Goal: Navigation & Orientation: Find specific page/section

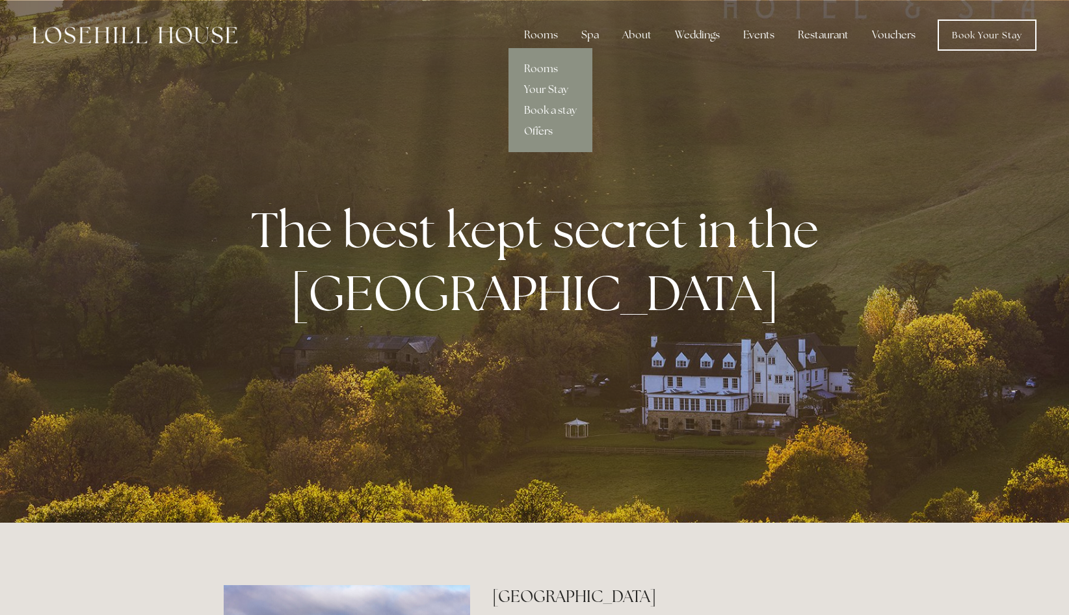
click at [541, 129] on link "Offers" at bounding box center [550, 131] width 84 height 21
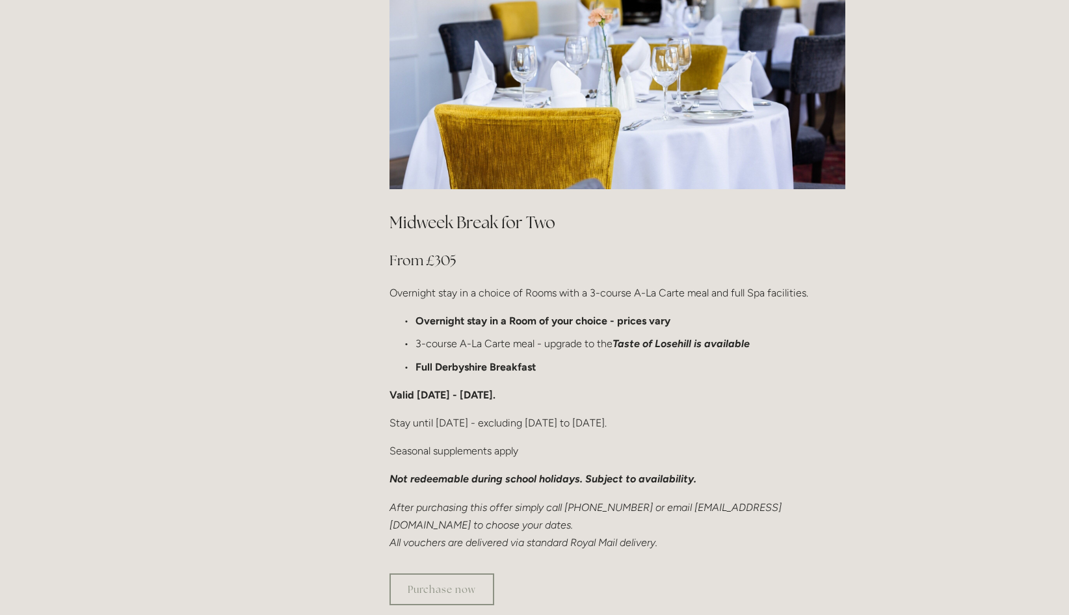
scroll to position [670, 0]
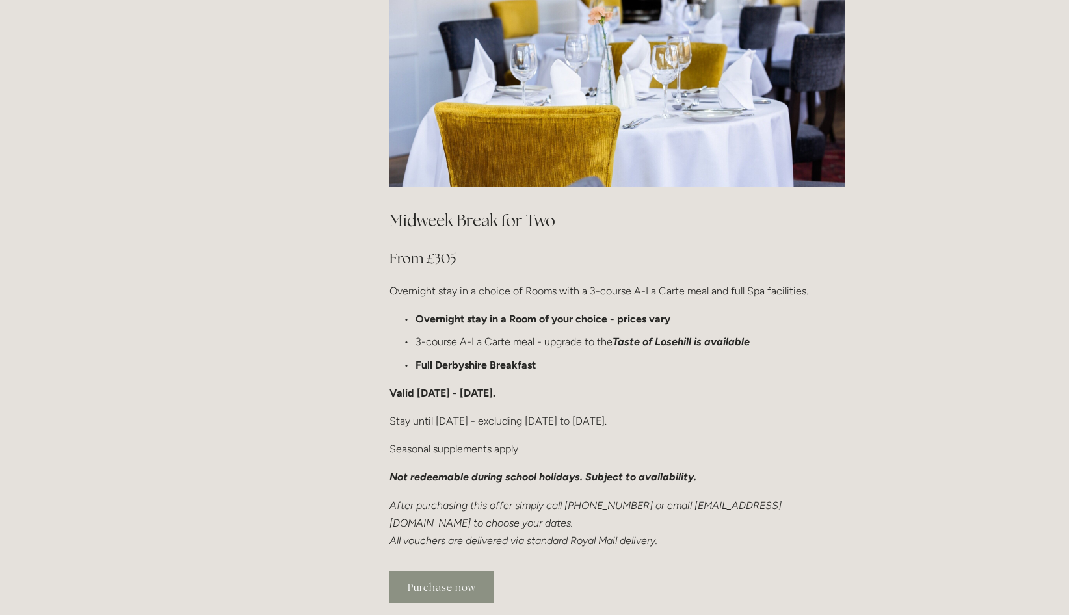
click at [468, 571] on link "Purchase now" at bounding box center [441, 587] width 105 height 32
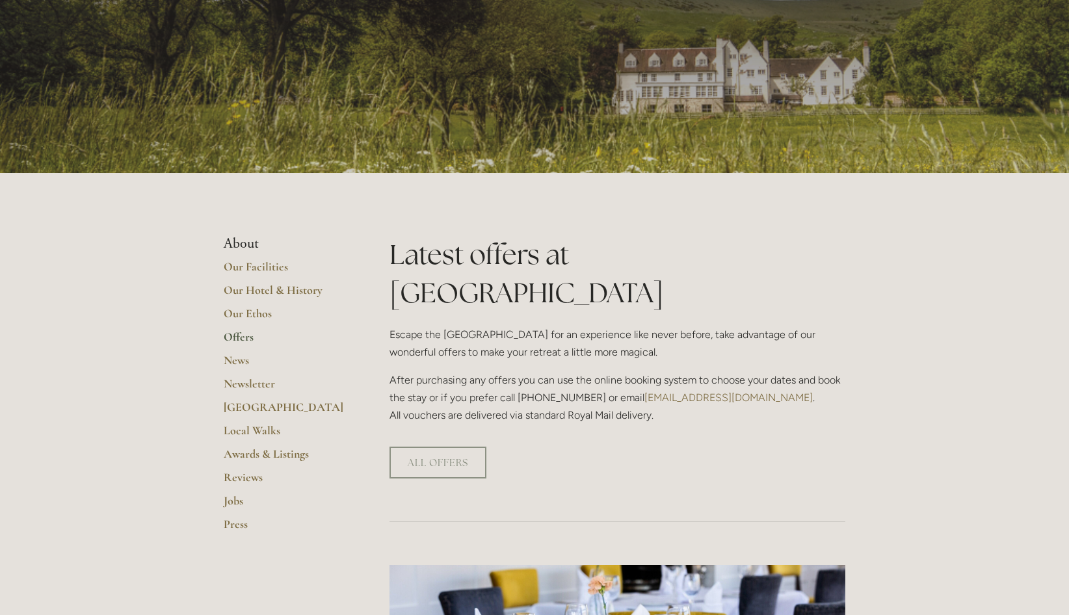
scroll to position [0, 0]
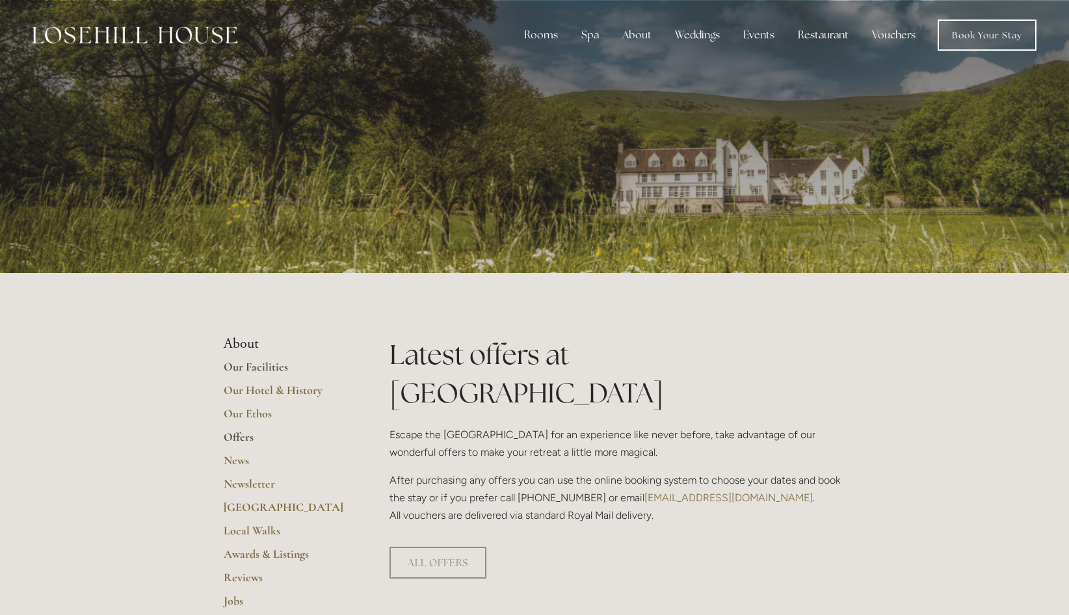
click at [266, 366] on link "Our Facilities" at bounding box center [286, 371] width 124 height 23
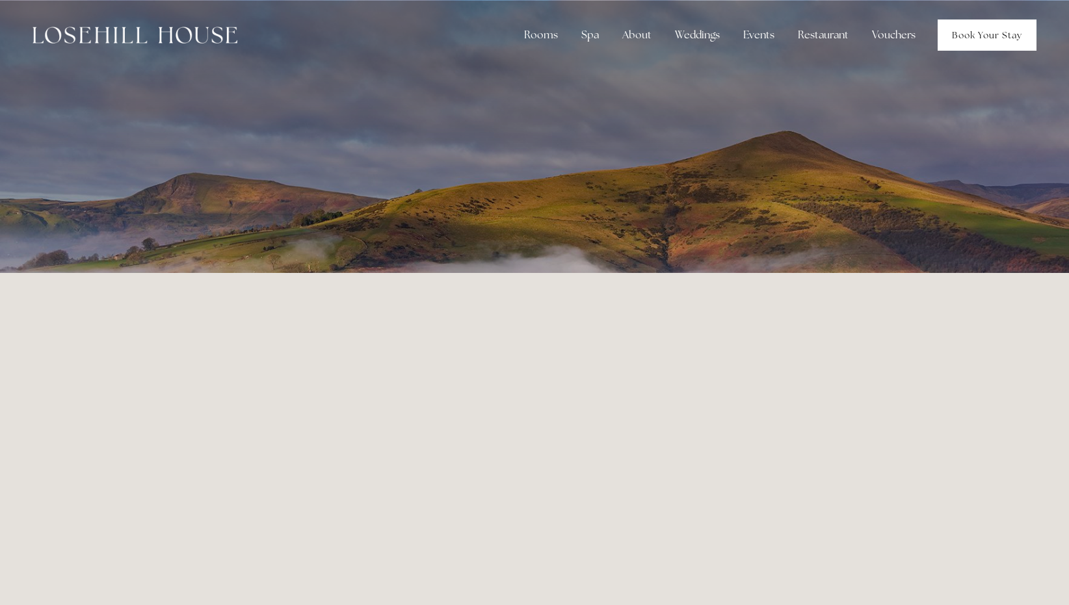
click at [987, 35] on link "Book Your Stay" at bounding box center [987, 35] width 99 height 31
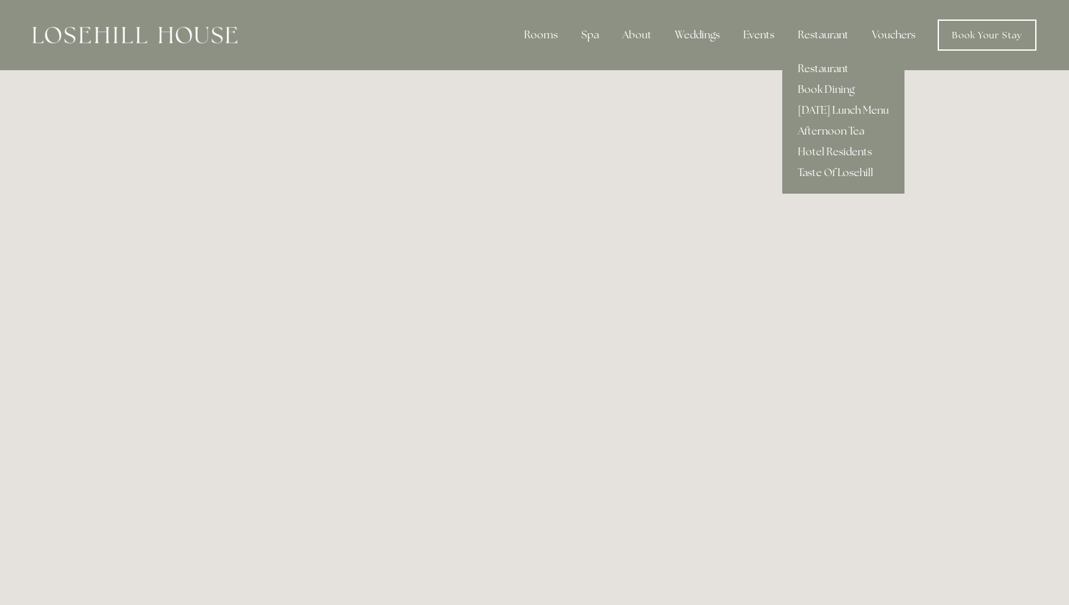
click at [817, 66] on link "Restaurant" at bounding box center [843, 69] width 122 height 21
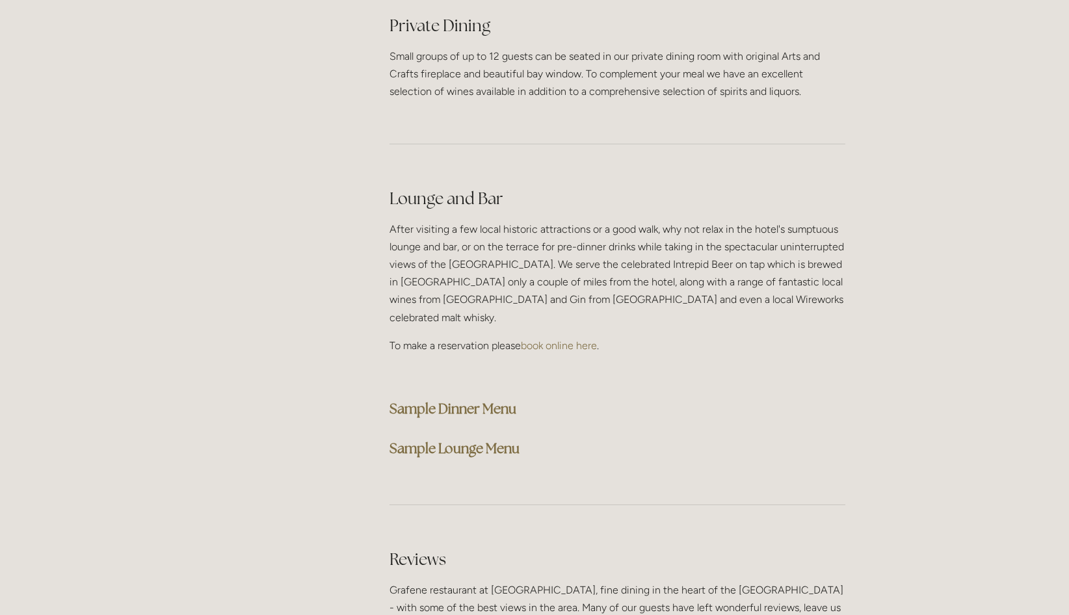
scroll to position [3139, 0]
click at [471, 397] on strong "Sample Dinner Menu" at bounding box center [452, 406] width 127 height 18
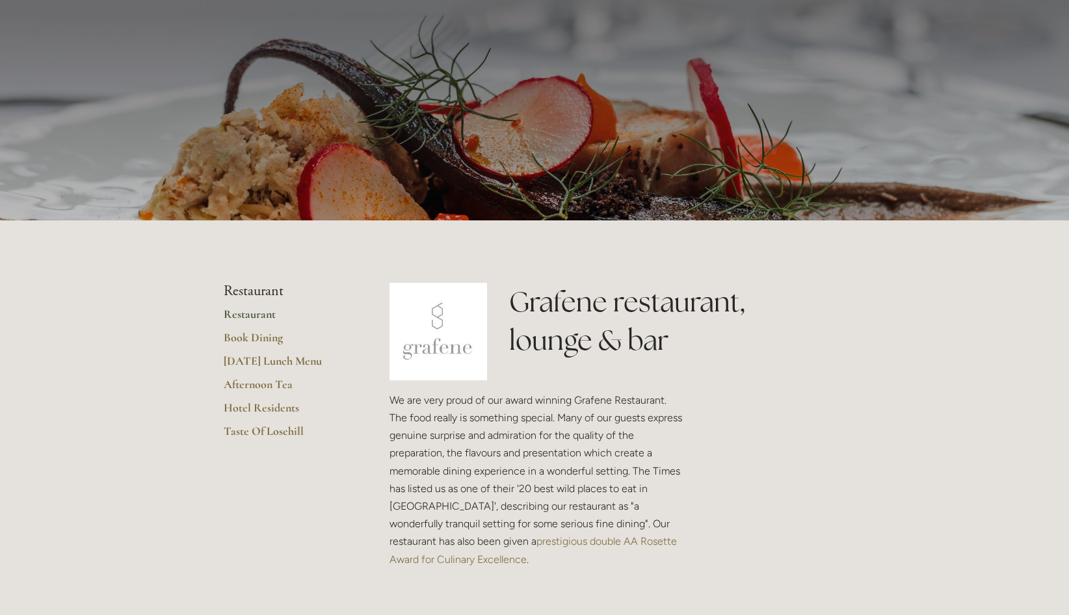
scroll to position [0, 0]
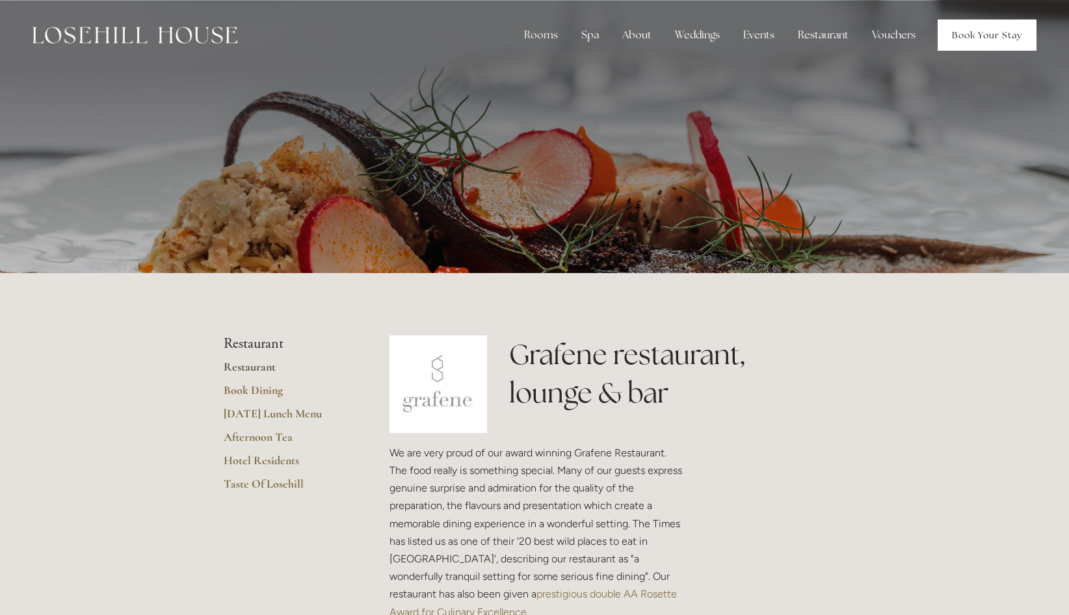
click at [990, 40] on link "Book Your Stay" at bounding box center [987, 35] width 99 height 31
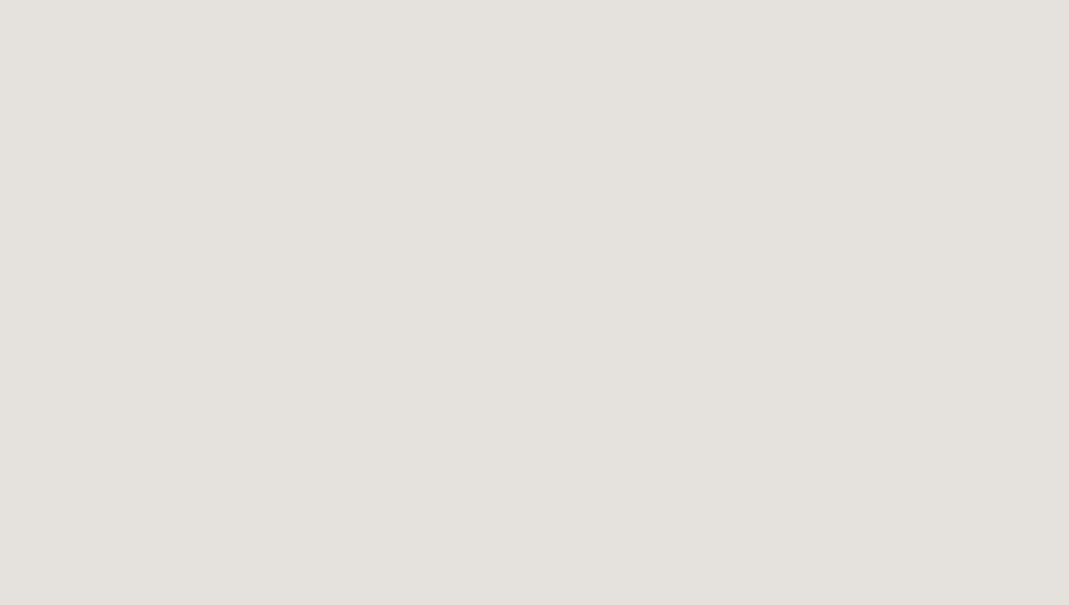
scroll to position [434, 0]
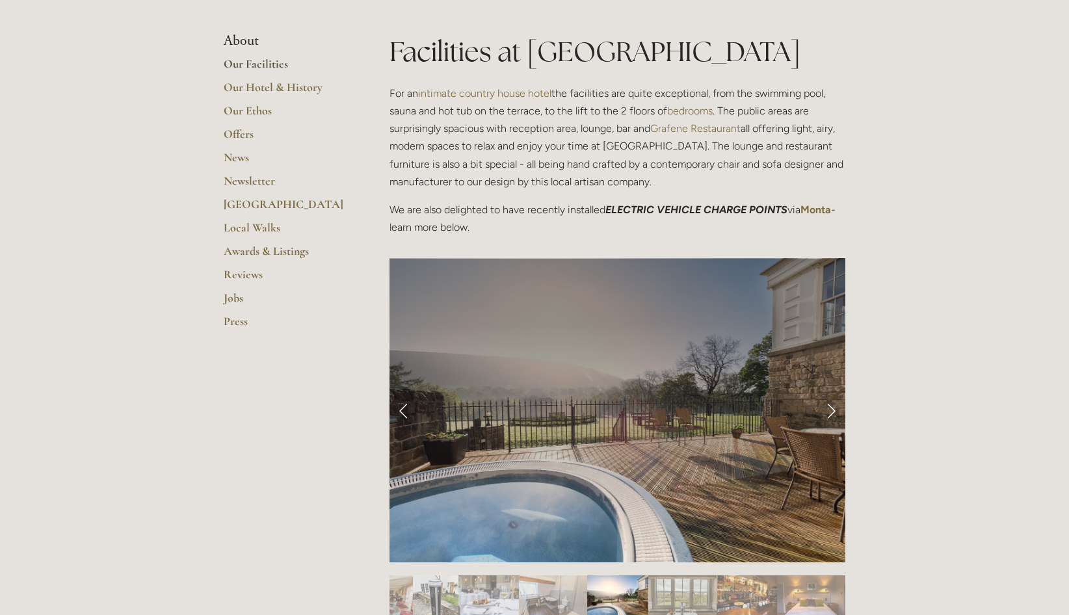
scroll to position [298, 0]
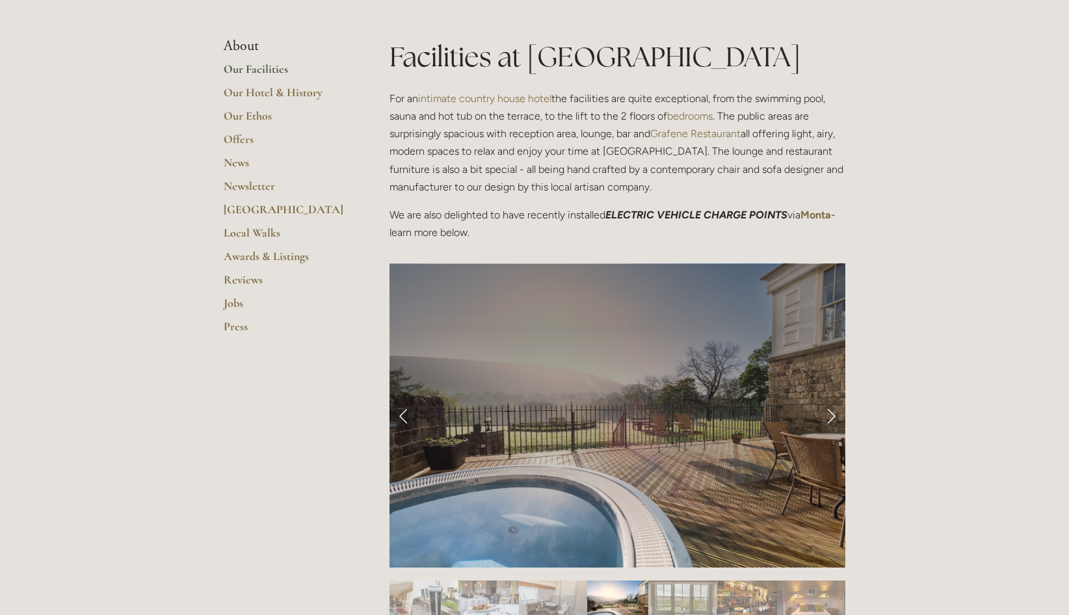
click at [830, 218] on strong "Monta" at bounding box center [815, 215] width 31 height 12
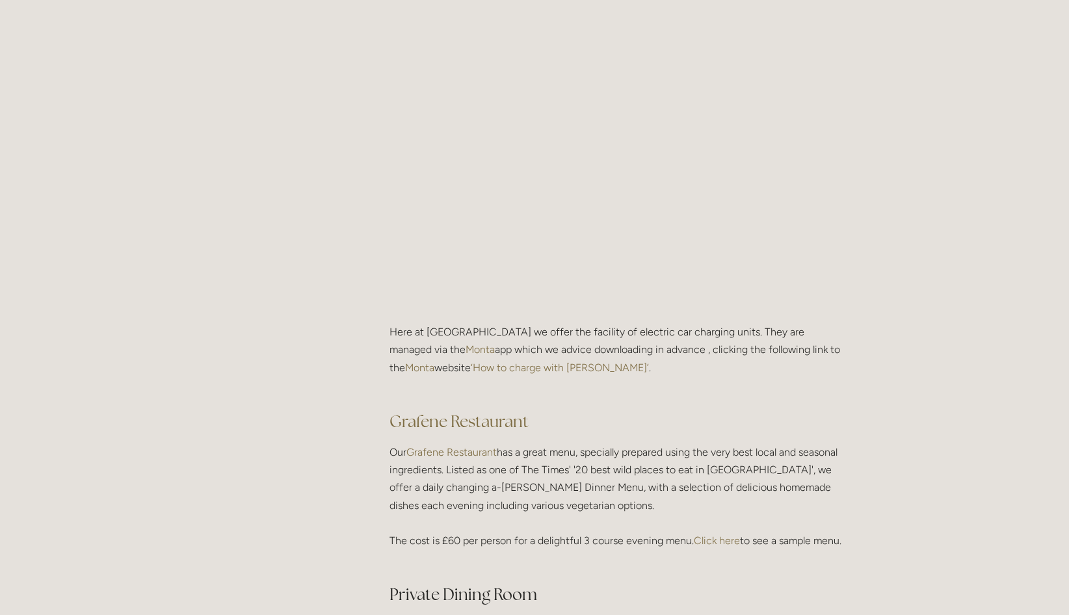
scroll to position [1607, 0]
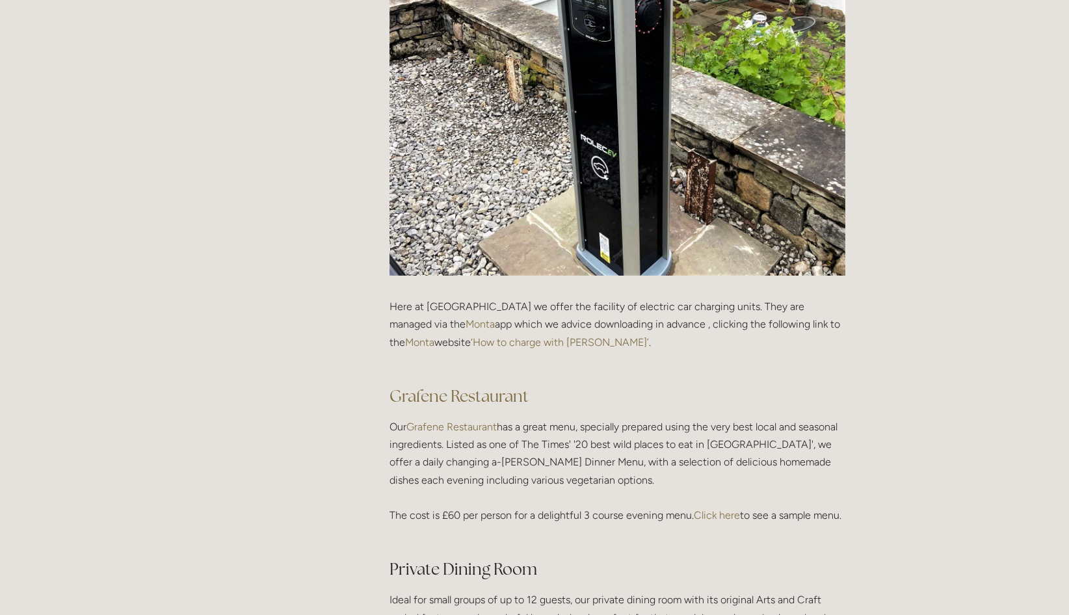
click at [544, 345] on link "‘How to charge with [PERSON_NAME]’" at bounding box center [560, 342] width 178 height 12
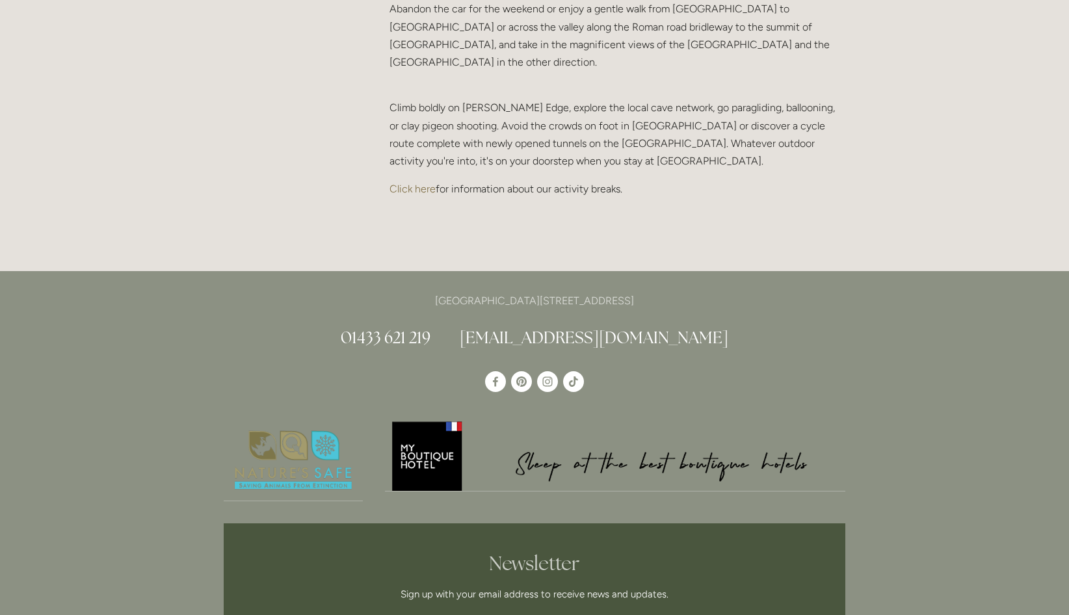
scroll to position [2842, 0]
drag, startPoint x: 681, startPoint y: 282, endPoint x: 640, endPoint y: 276, distance: 42.0
click at [640, 291] on p "[GEOGRAPHIC_DATA][STREET_ADDRESS]" at bounding box center [535, 300] width 622 height 18
copy p "S33 6AF"
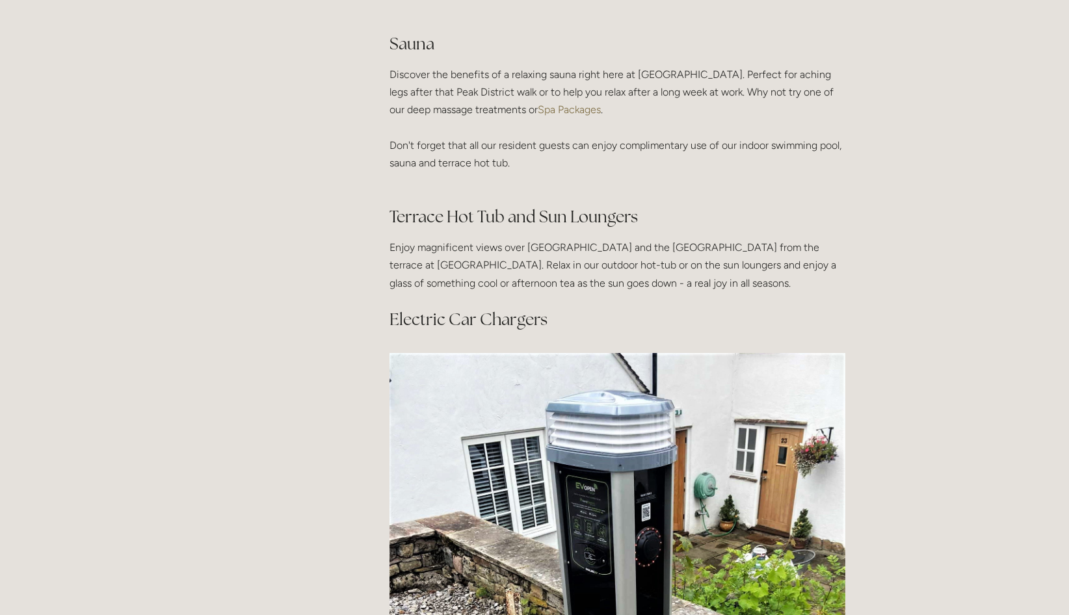
scroll to position [1076, 0]
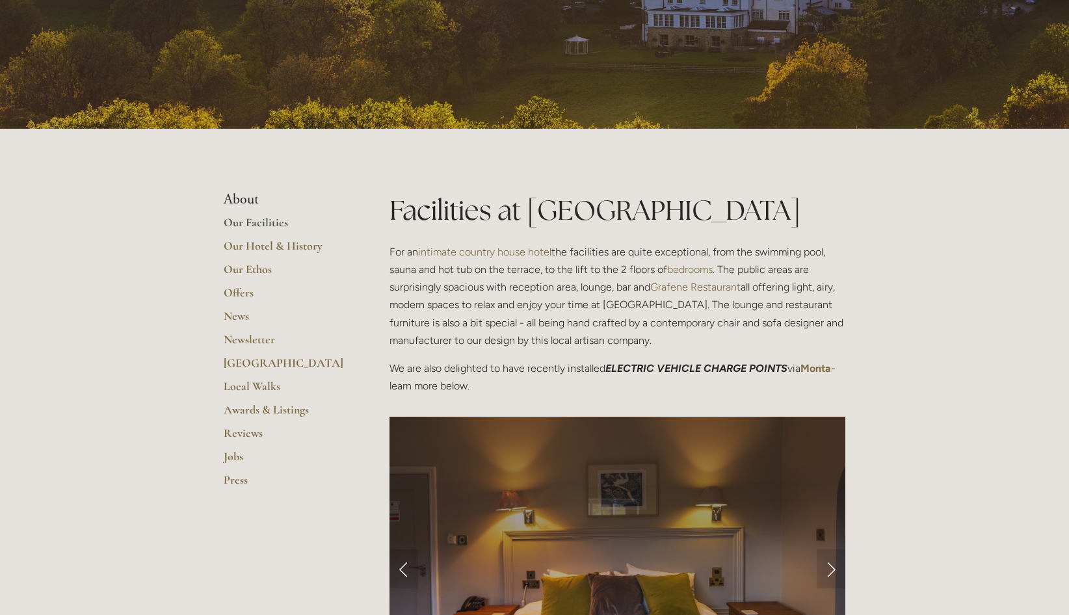
scroll to position [0, 0]
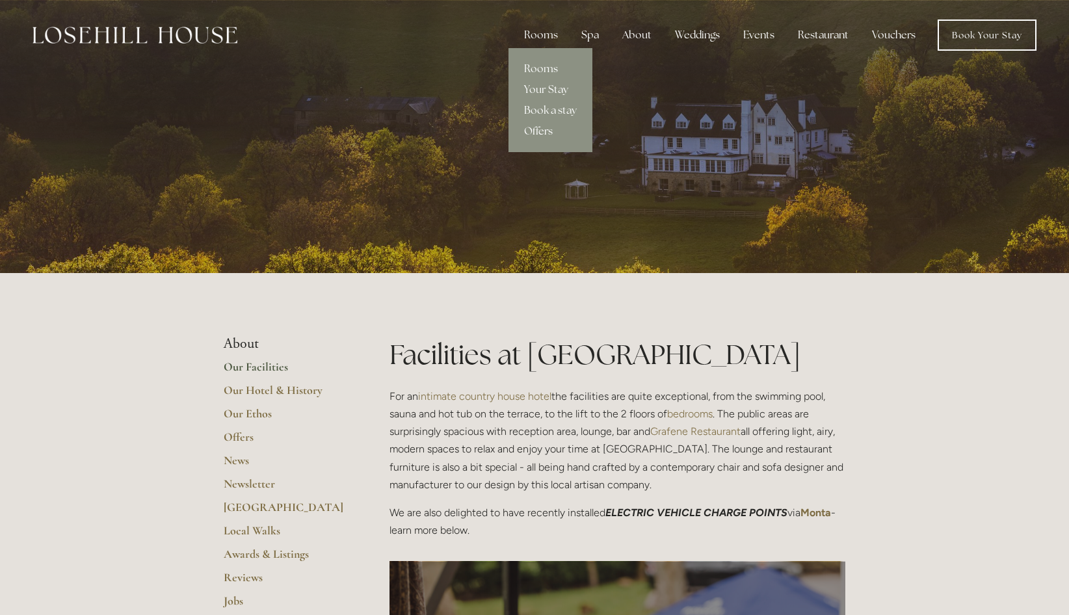
click at [549, 129] on link "Offers" at bounding box center [550, 131] width 84 height 21
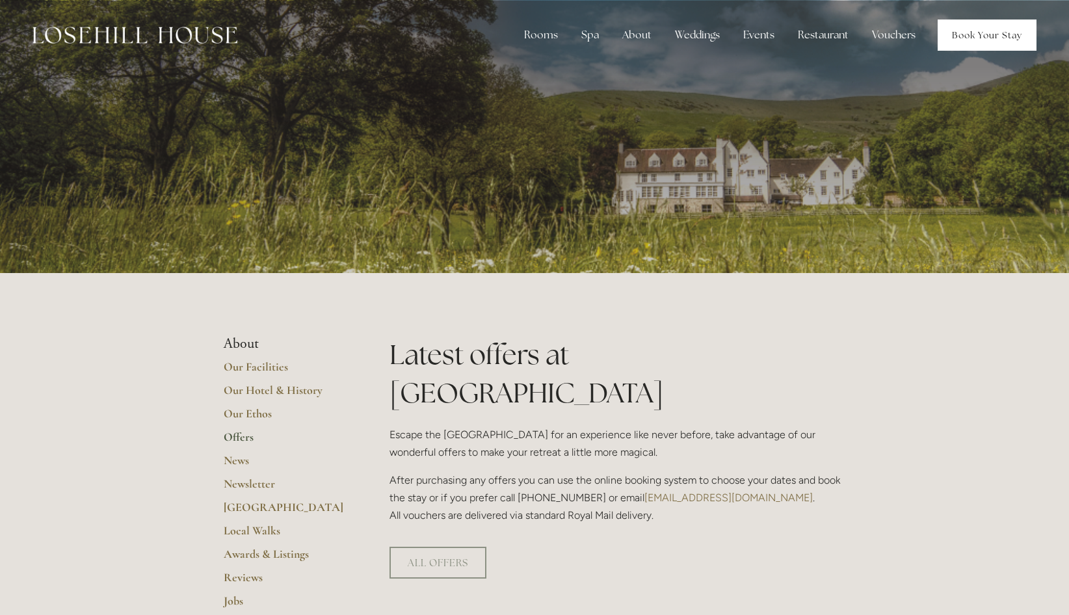
click at [975, 36] on link "Book Your Stay" at bounding box center [987, 35] width 99 height 31
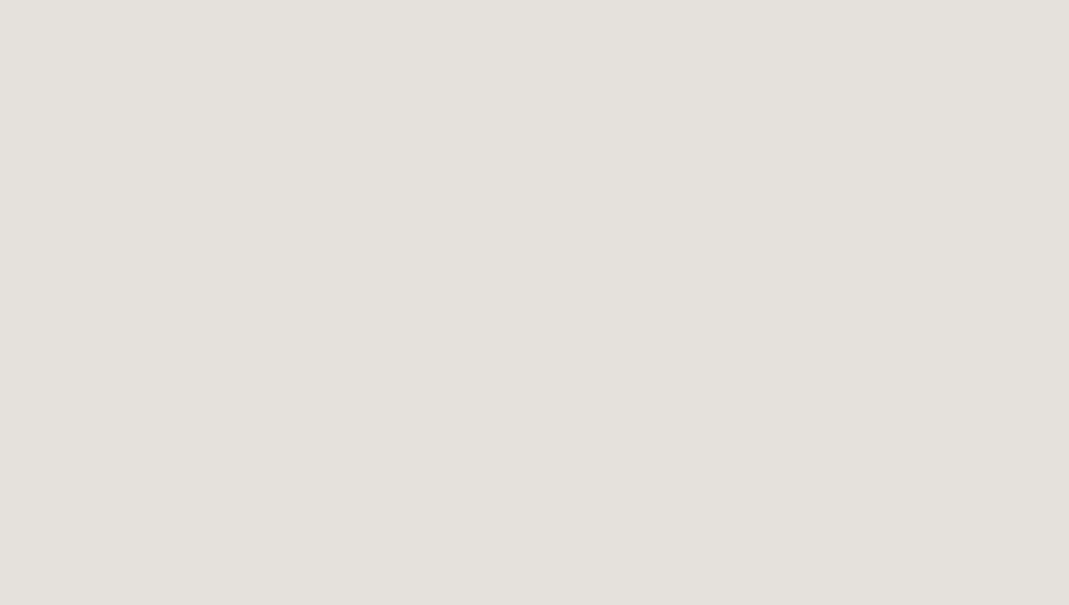
scroll to position [367, 0]
